Goal: Find specific page/section: Find specific page/section

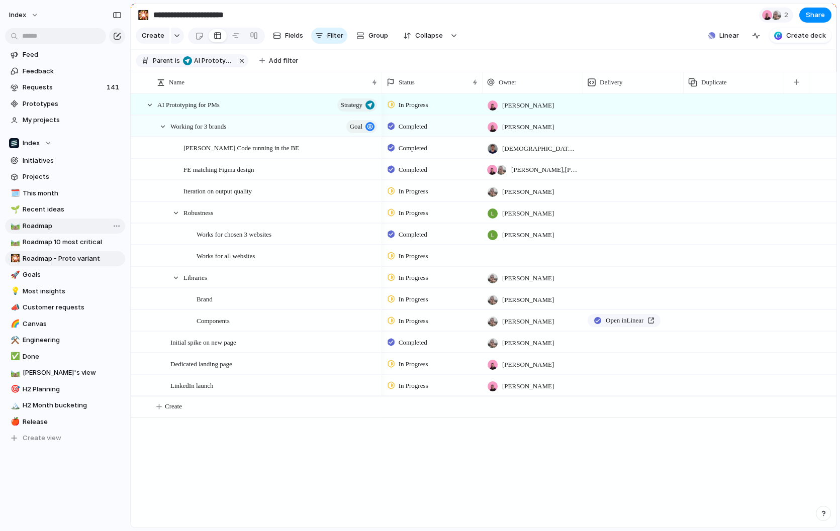
click at [49, 230] on span "Roadmap" at bounding box center [72, 226] width 99 height 10
type input "*******"
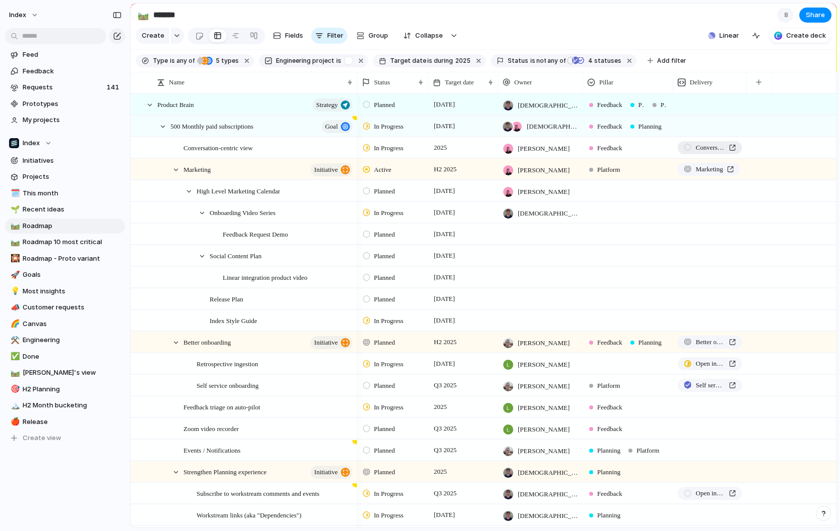
click at [707, 153] on link "Conversation-centric view" at bounding box center [709, 147] width 64 height 13
